Goal: Use online tool/utility: Utilize a website feature to perform a specific function

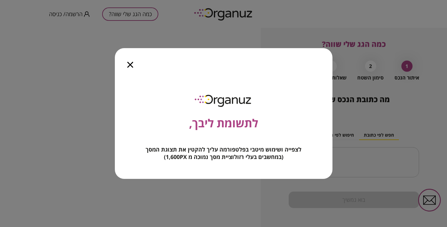
click at [130, 61] on div at bounding box center [130, 61] width 31 height 26
click at [131, 63] on icon "button" at bounding box center [130, 65] width 6 height 6
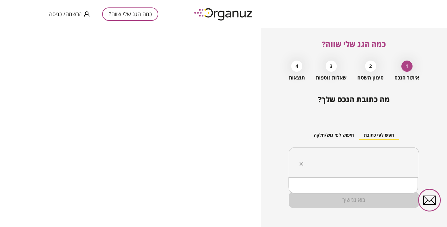
click at [319, 157] on input "text" at bounding box center [356, 163] width 111 height 16
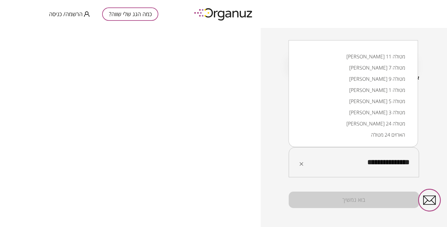
click at [364, 60] on li "[PERSON_NAME] 11 מטולה" at bounding box center [353, 56] width 113 height 11
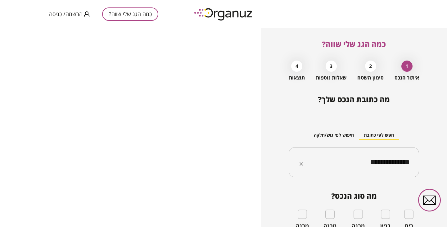
type input "**********"
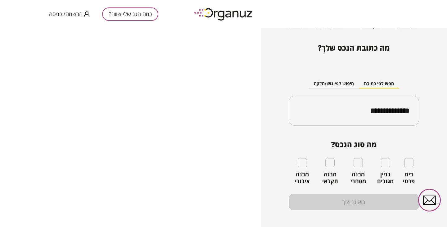
scroll to position [52, 0]
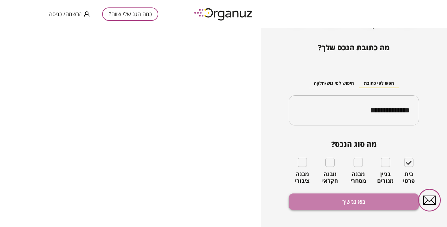
click at [362, 206] on button "בוא נמשיך" at bounding box center [354, 201] width 130 height 16
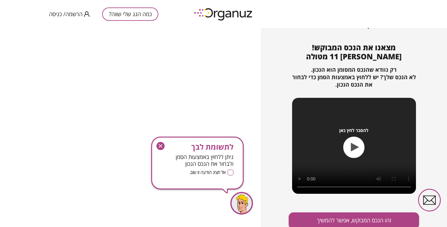
click at [354, 146] on icon "button" at bounding box center [355, 147] width 8 height 9
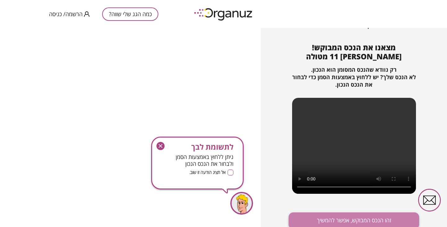
click at [345, 215] on button "זהו הנכס המבוקש, אפשר להמשיך" at bounding box center [354, 220] width 130 height 16
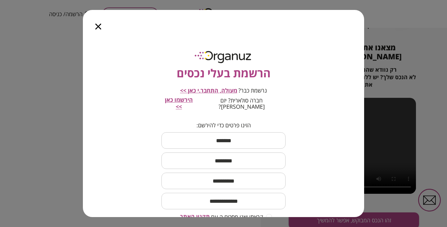
click at [95, 26] on icon "button" at bounding box center [98, 27] width 6 height 6
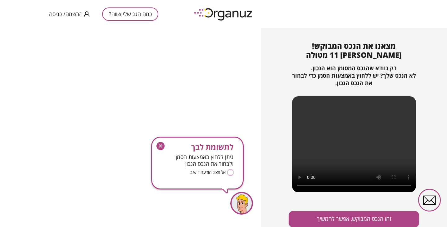
click at [221, 24] on div "כמה הגג שלי שווה? הרשמה/ כניסה" at bounding box center [223, 14] width 447 height 28
click at [231, 12] on img at bounding box center [224, 14] width 68 height 17
